Goal: Find specific page/section: Find specific page/section

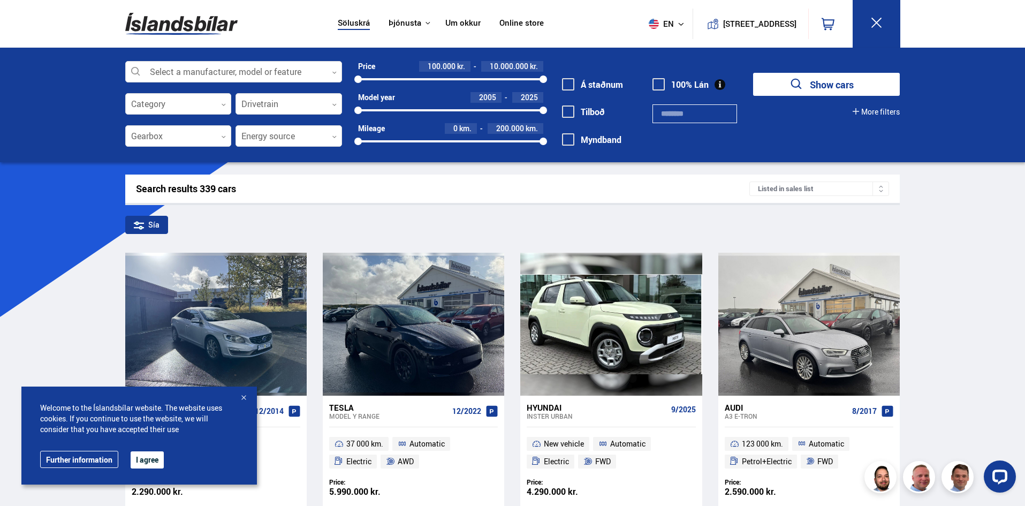
click at [243, 398] on div at bounding box center [243, 398] width 11 height 11
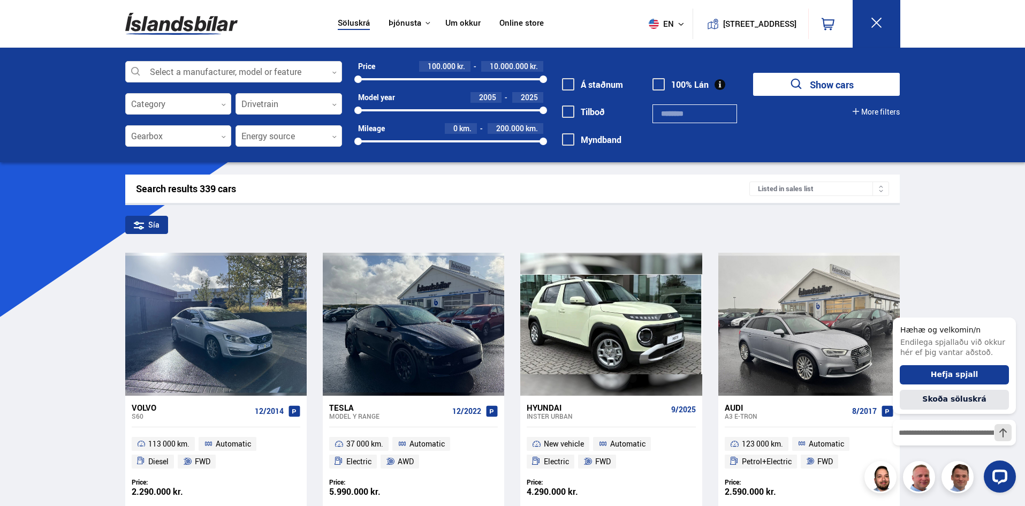
click at [334, 72] on icon at bounding box center [334, 72] width 5 height 5
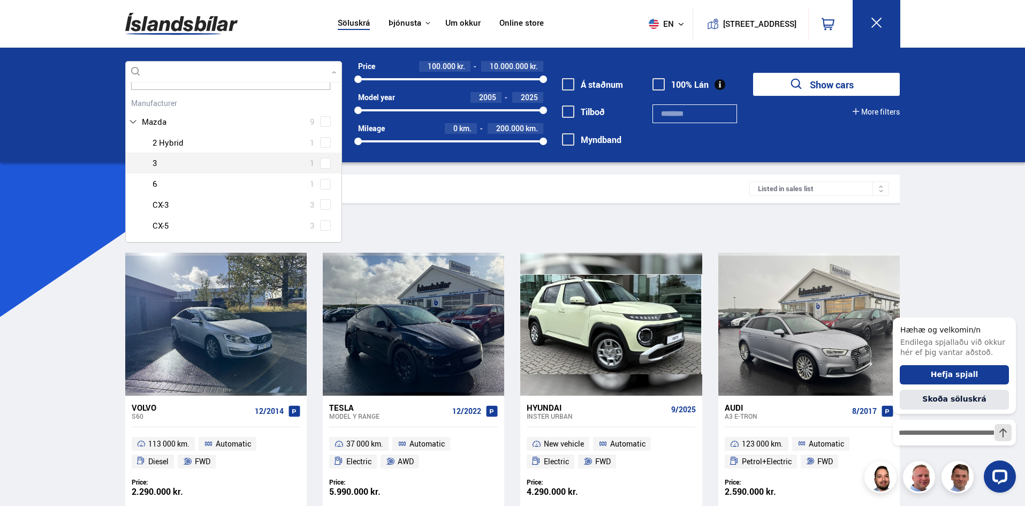
scroll to position [36, 0]
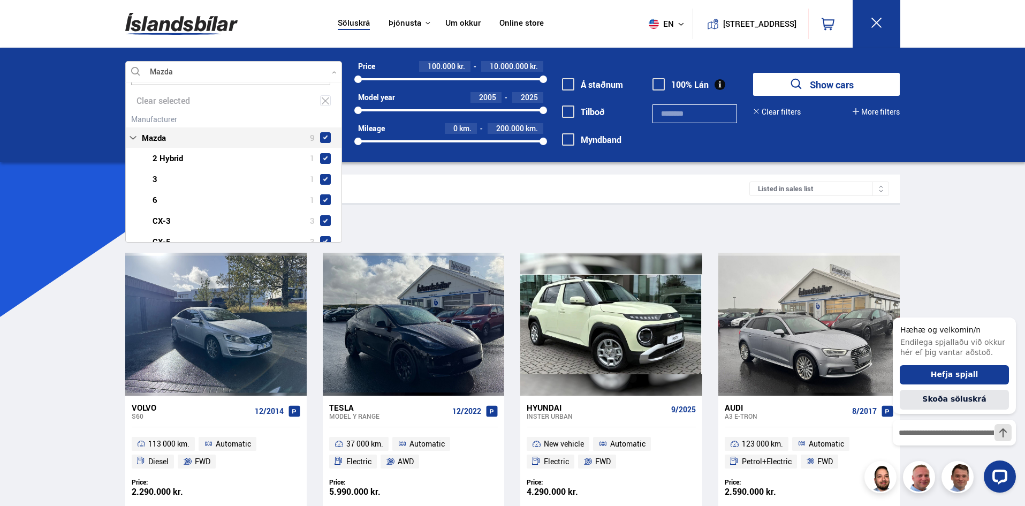
click at [322, 119] on div "Mazda 9 Mazda 2 Hybrid 1 Mazda 3 1 Mazda 6 1 Mazda CX-3 3 Mazda CX-5 3" at bounding box center [234, 181] width 216 height 141
type input "***"
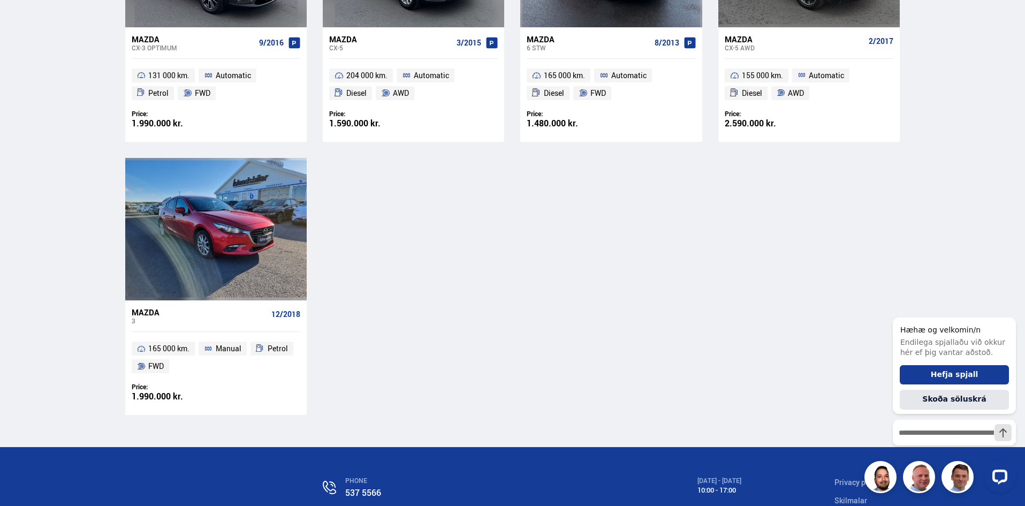
scroll to position [642, 0]
